Goal: Task Accomplishment & Management: Manage account settings

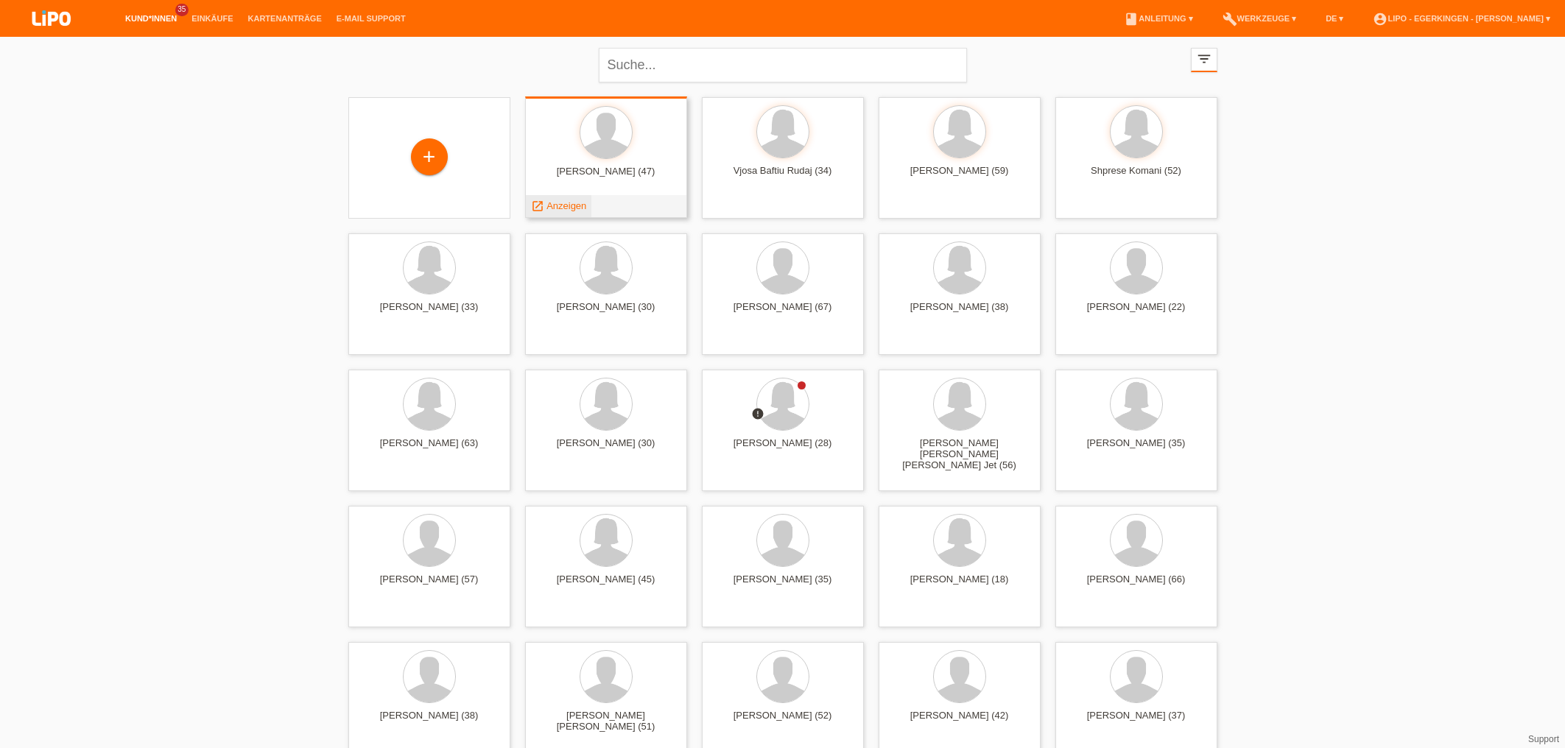
click at [572, 207] on span "Anzeigen" at bounding box center [567, 205] width 40 height 11
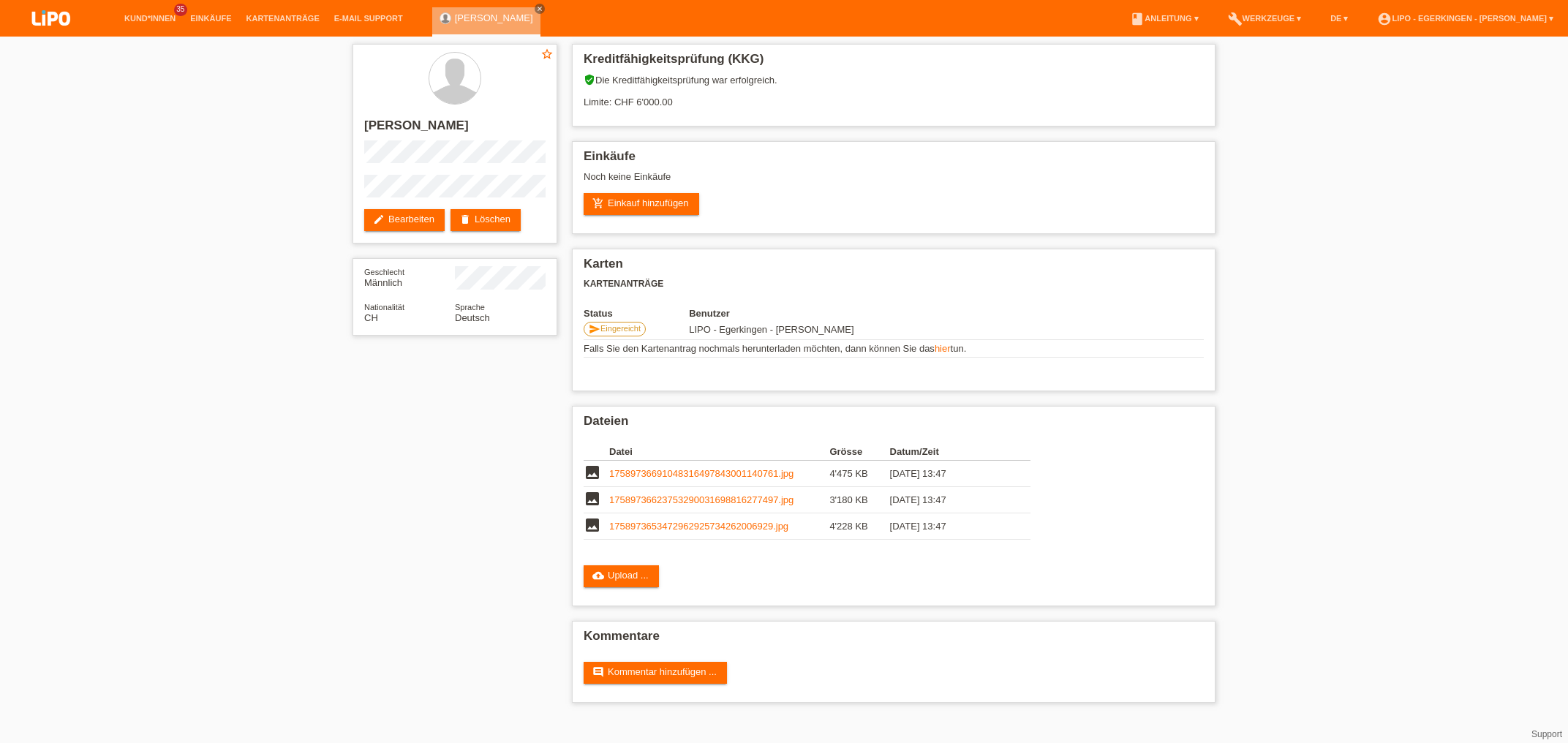
click at [144, 153] on div "star_border Nenad Nesic edit Bearbeiten delete Löschen Geschlecht Männlich Nati…" at bounding box center [784, 377] width 1568 height 681
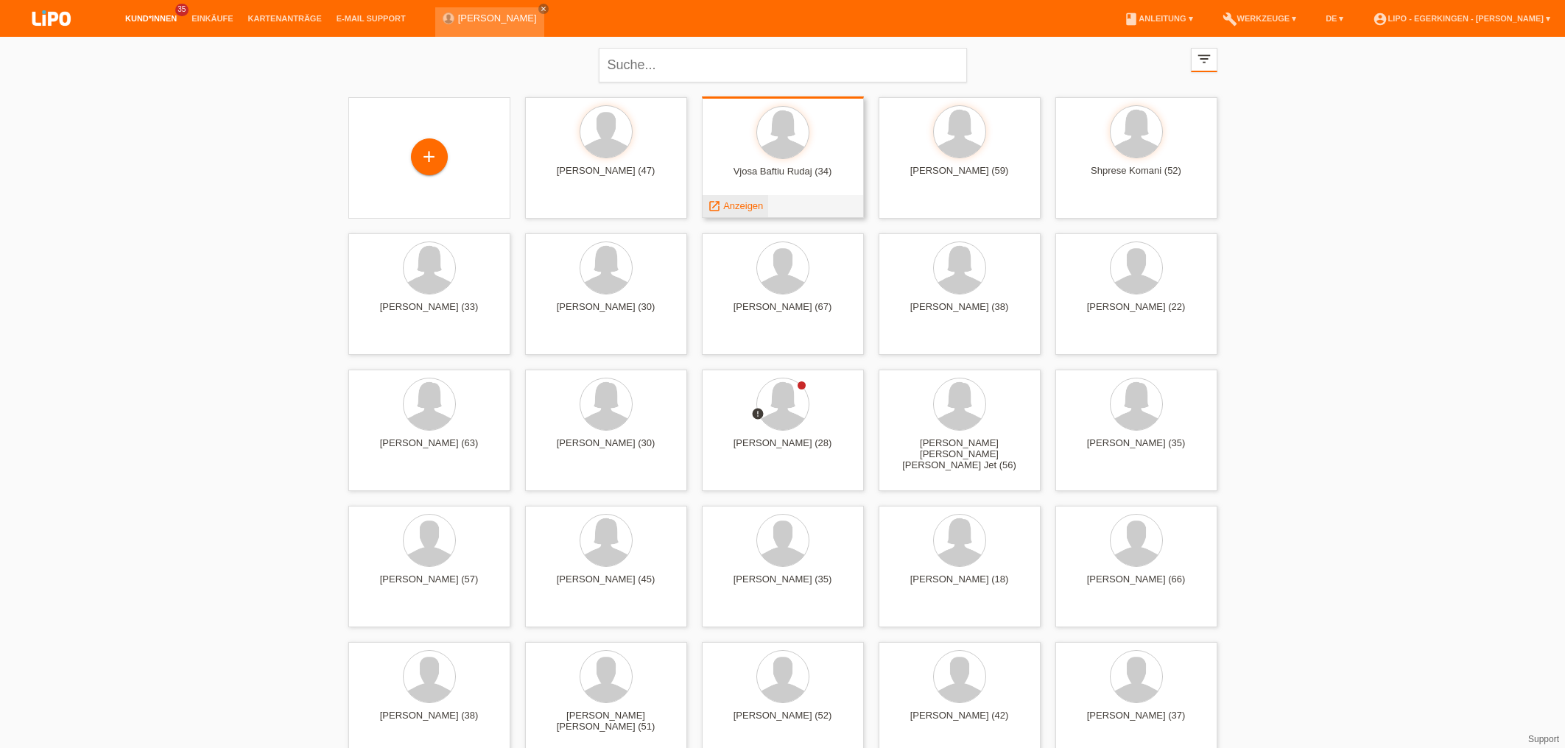
click at [746, 211] on span "Anzeigen" at bounding box center [743, 205] width 40 height 11
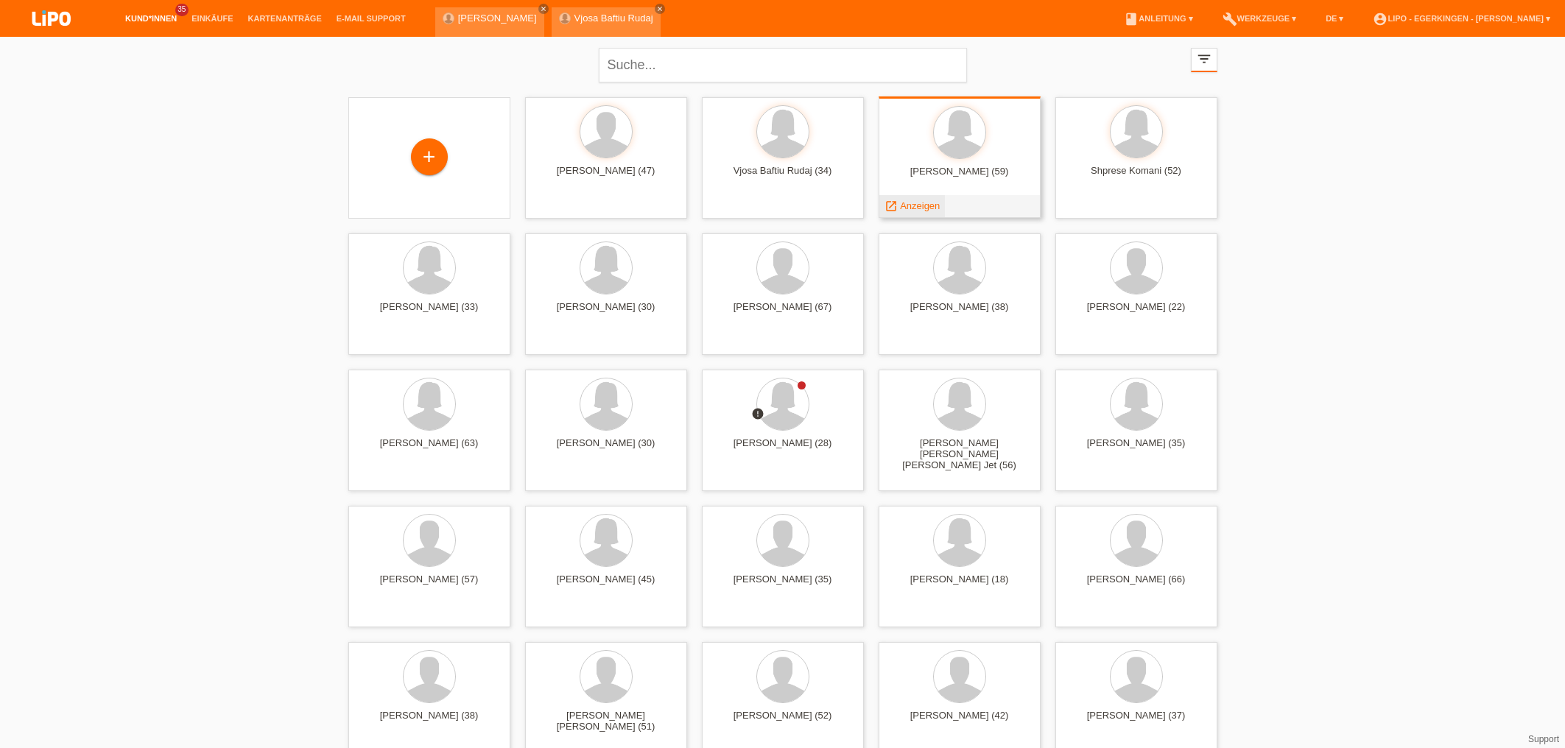
click at [911, 203] on span "Anzeigen" at bounding box center [920, 205] width 40 height 11
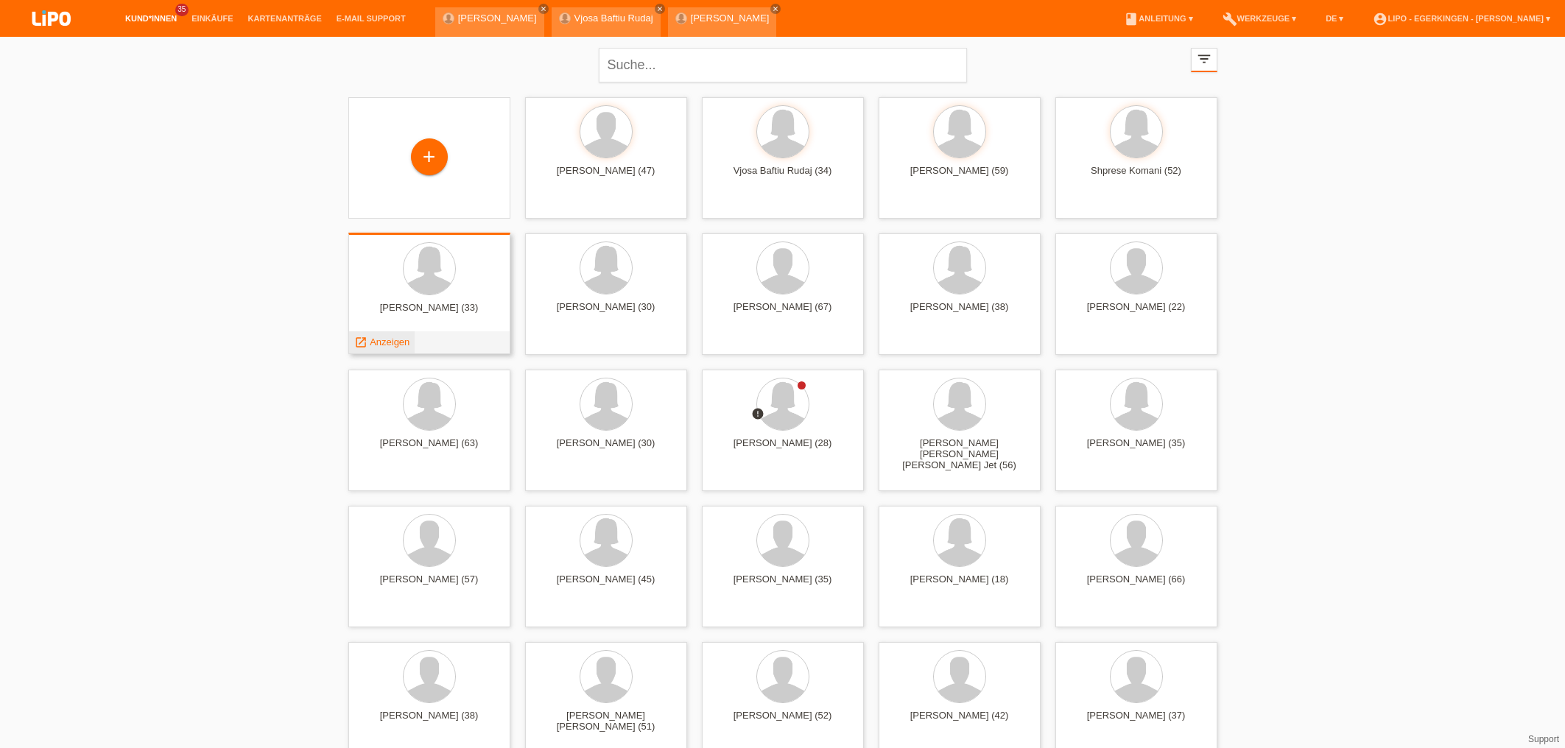
click at [401, 339] on span "Anzeigen" at bounding box center [390, 342] width 40 height 11
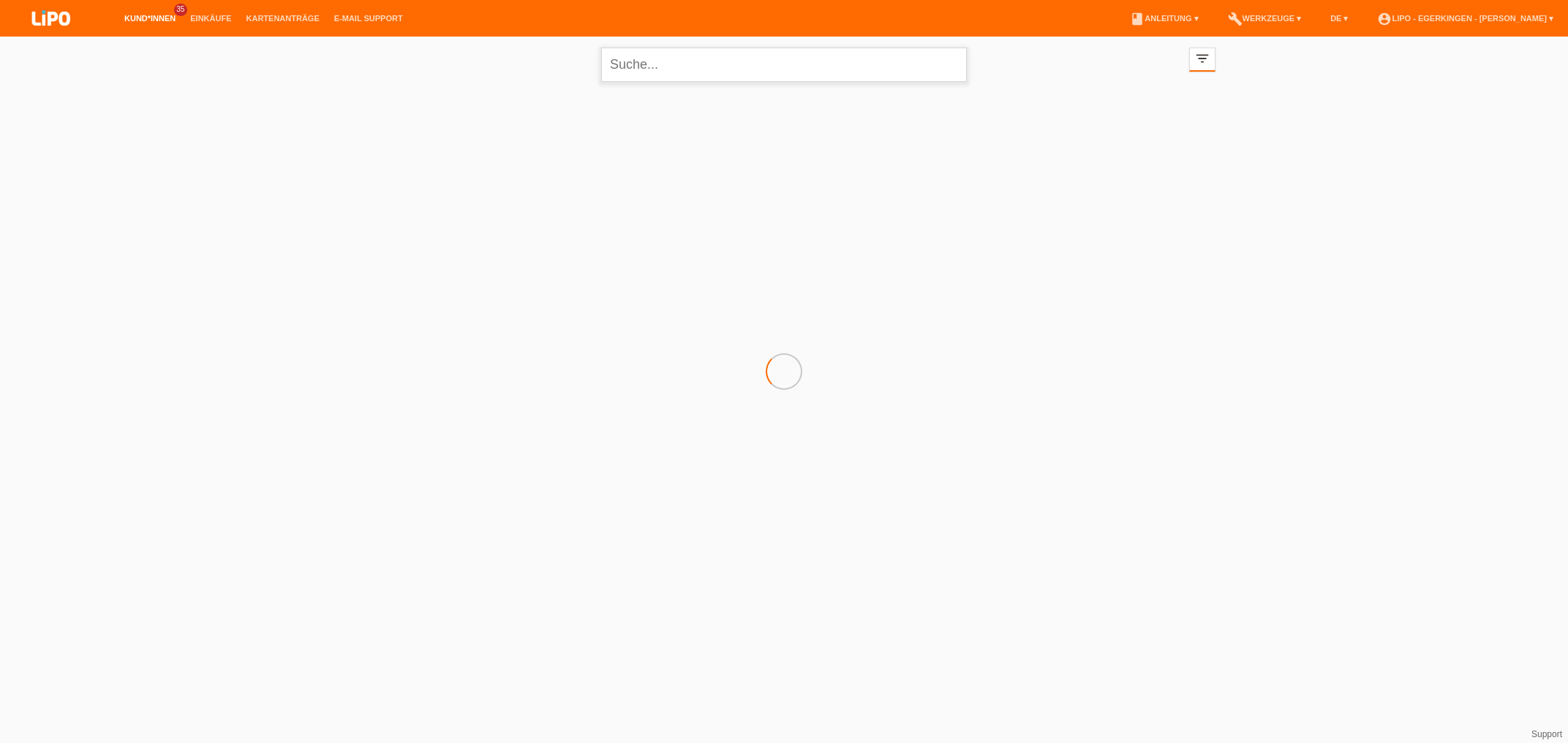
click at [645, 72] on input "text" at bounding box center [784, 65] width 365 height 35
type input "berisha"
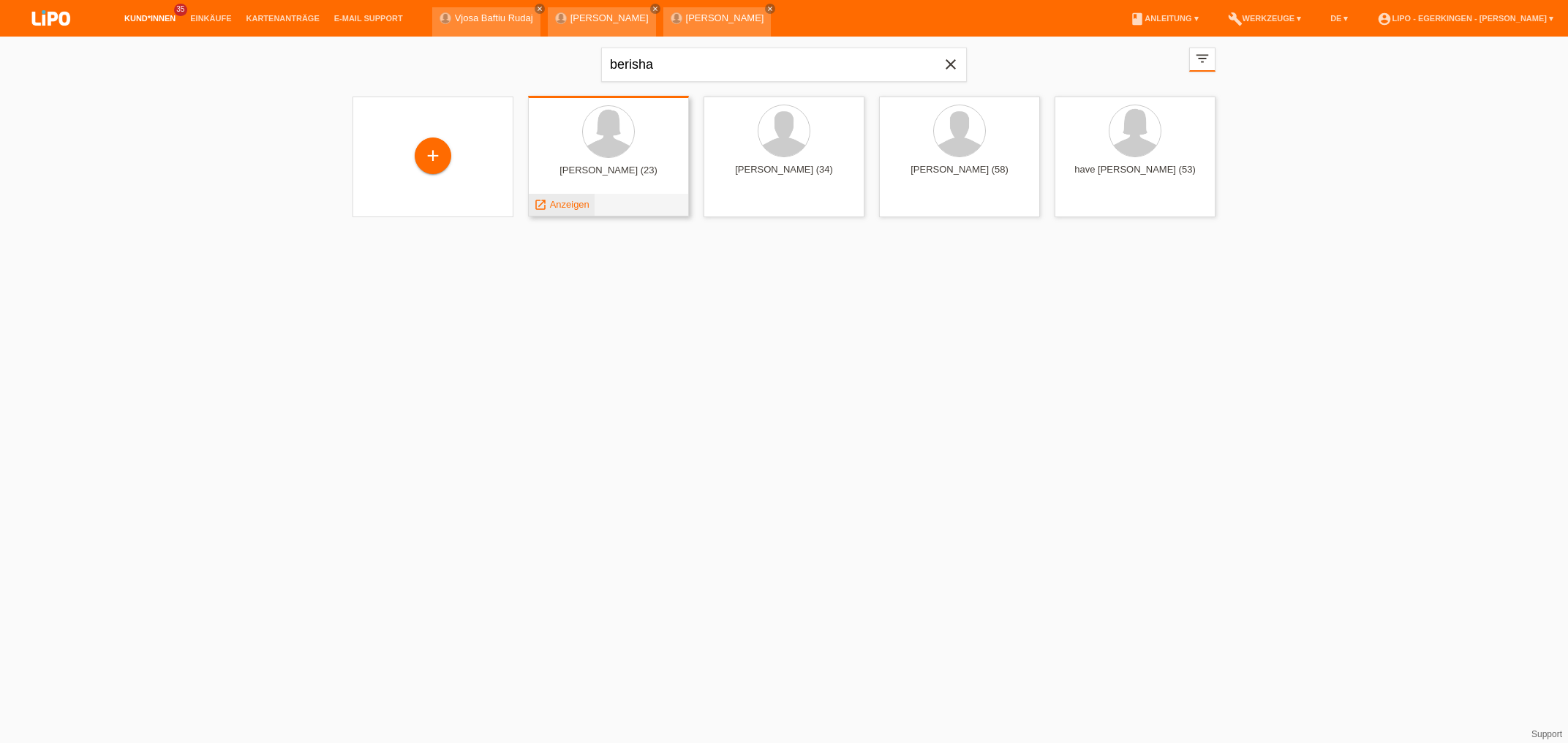
click at [574, 212] on div "launch Anzeigen" at bounding box center [562, 205] width 66 height 22
click at [581, 204] on span "Anzeigen" at bounding box center [570, 204] width 40 height 11
click at [614, 132] on div at bounding box center [609, 132] width 52 height 52
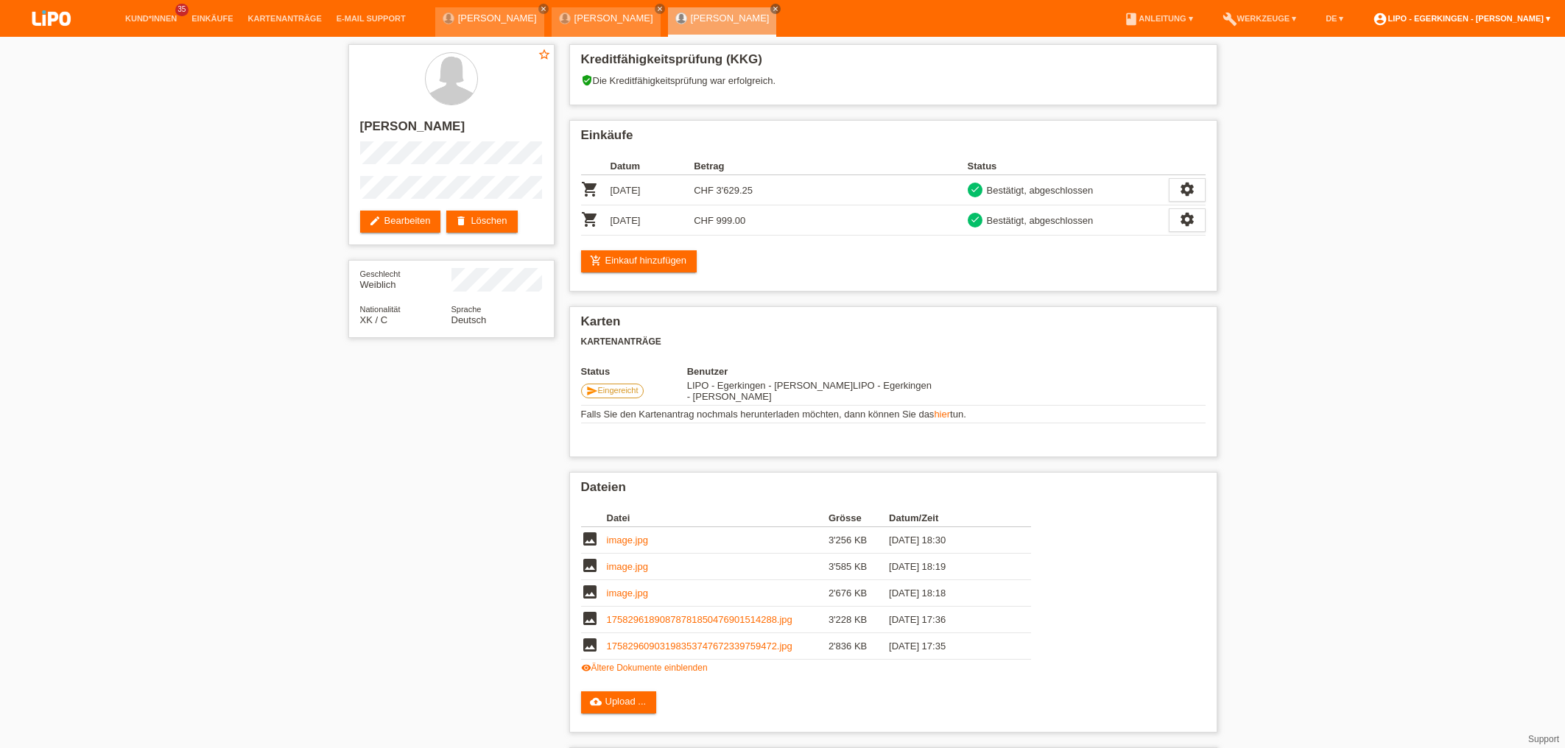
click at [1493, 15] on link "account_circle LIPO - Egerkingen - [PERSON_NAME] ▾" at bounding box center [1462, 18] width 192 height 9
click at [1359, 82] on div "LIPO - Egerkingen - [PERSON_NAME] [EMAIL_ADDRESS][DOMAIN_NAME] Logout" at bounding box center [1459, 66] width 214 height 85
click at [1380, 91] on link "Logout" at bounding box center [1375, 96] width 29 height 11
